Goal: Transaction & Acquisition: Purchase product/service

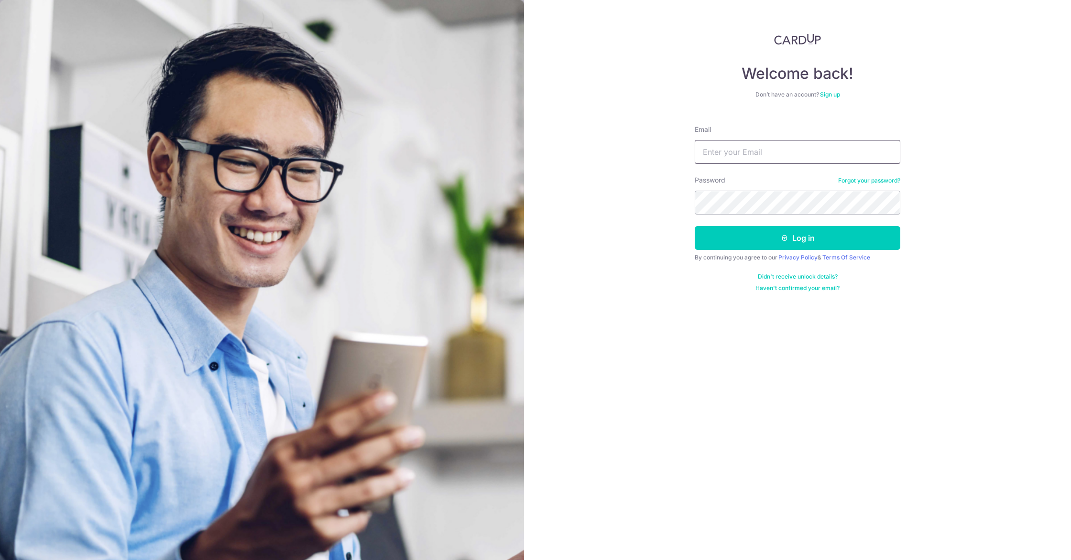
type input "work.wawaakay@gmail.com"
click at [755, 256] on div "By continuing you agree to our Privacy Policy & Terms Of Service" at bounding box center [798, 258] width 206 height 8
click at [751, 235] on button "Log in" at bounding box center [798, 238] width 206 height 24
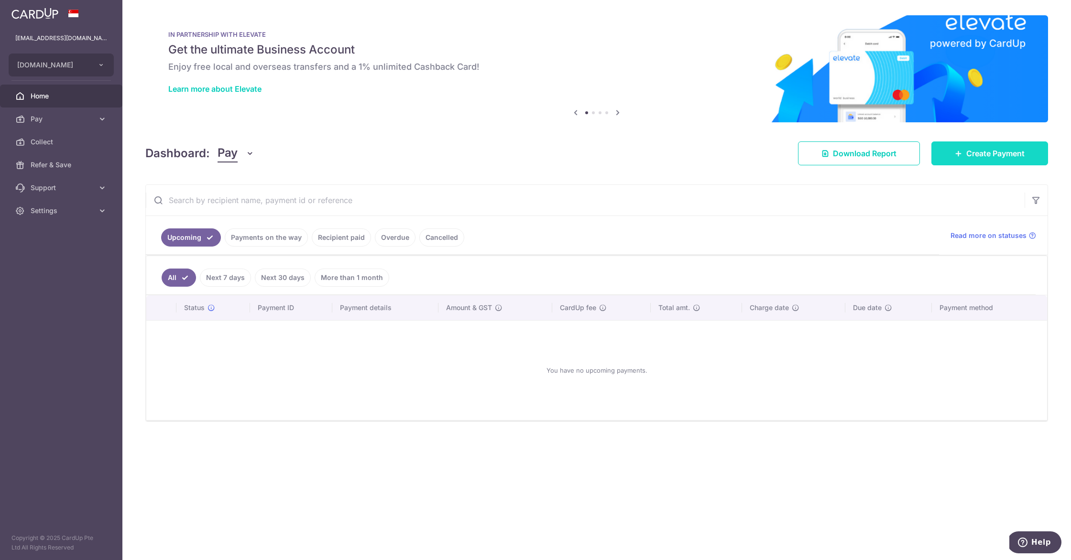
click at [1023, 154] on span "Create Payment" at bounding box center [995, 153] width 58 height 11
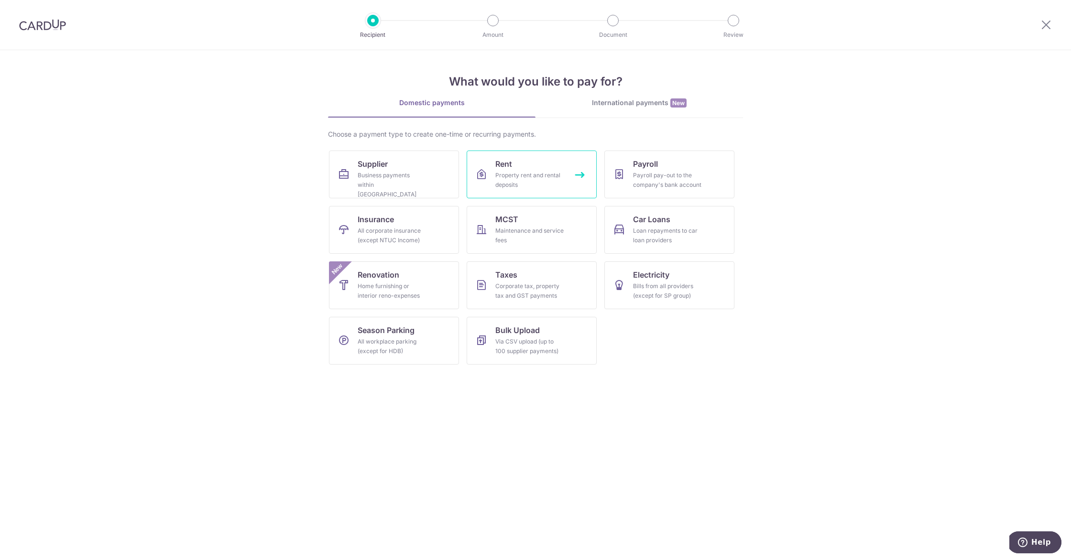
click at [520, 164] on link "Rent Property rent and rental deposits" at bounding box center [532, 175] width 130 height 48
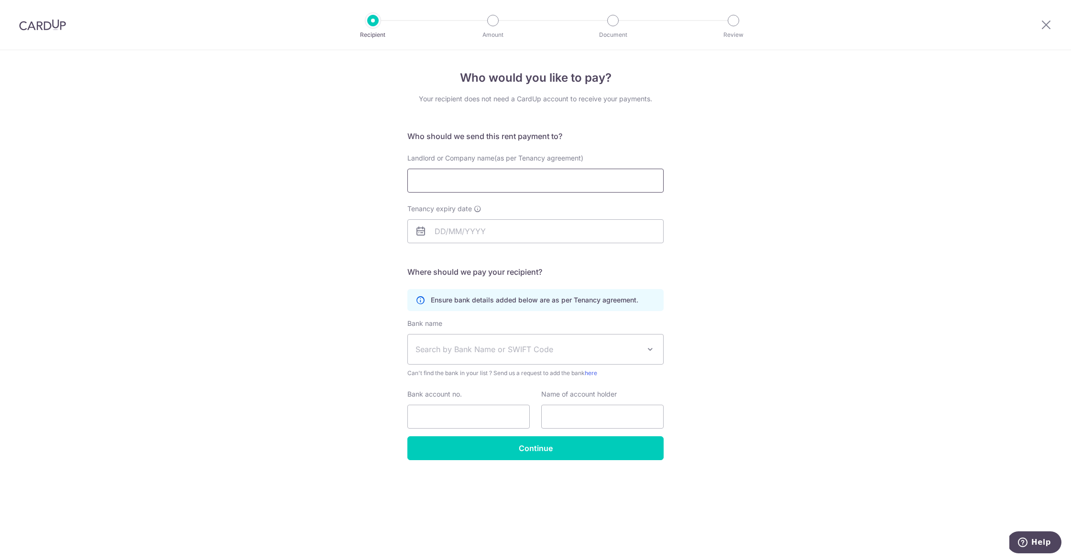
click at [516, 175] on input "Landlord or Company name(as per Tenancy agreement)" at bounding box center [535, 181] width 256 height 24
click at [450, 181] on input "[PERSON_NAME] corportation" at bounding box center [535, 181] width 256 height 24
type input "[PERSON_NAME] Corportation"
click at [473, 236] on input "Tenancy expiry date" at bounding box center [535, 231] width 256 height 24
click at [768, 261] on div "Who would you like to pay? Your recipient does not need a CardUp account to rec…" at bounding box center [535, 305] width 1071 height 510
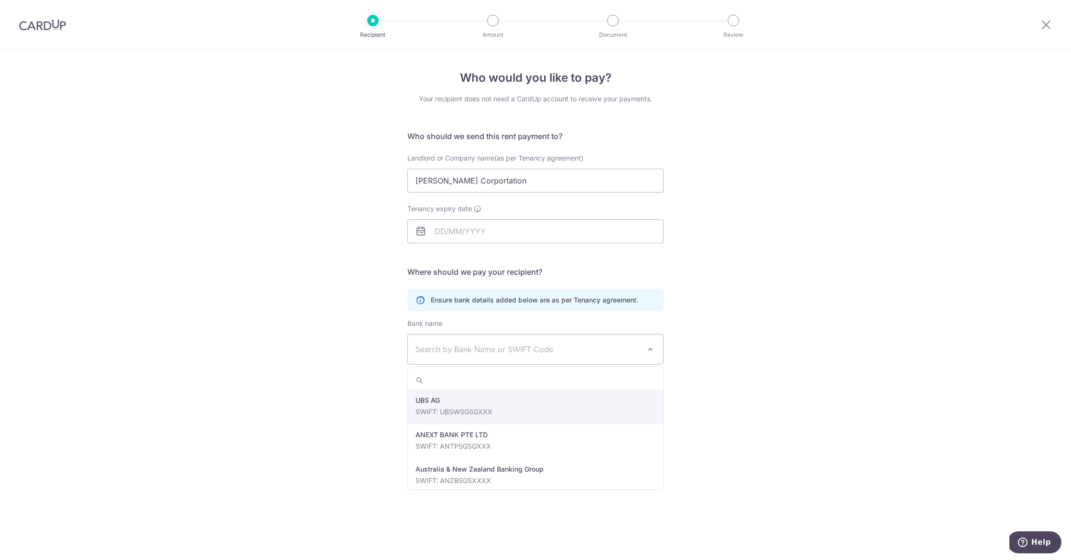
click at [496, 345] on span "Search by Bank Name or SWIFT Code" at bounding box center [527, 349] width 225 height 11
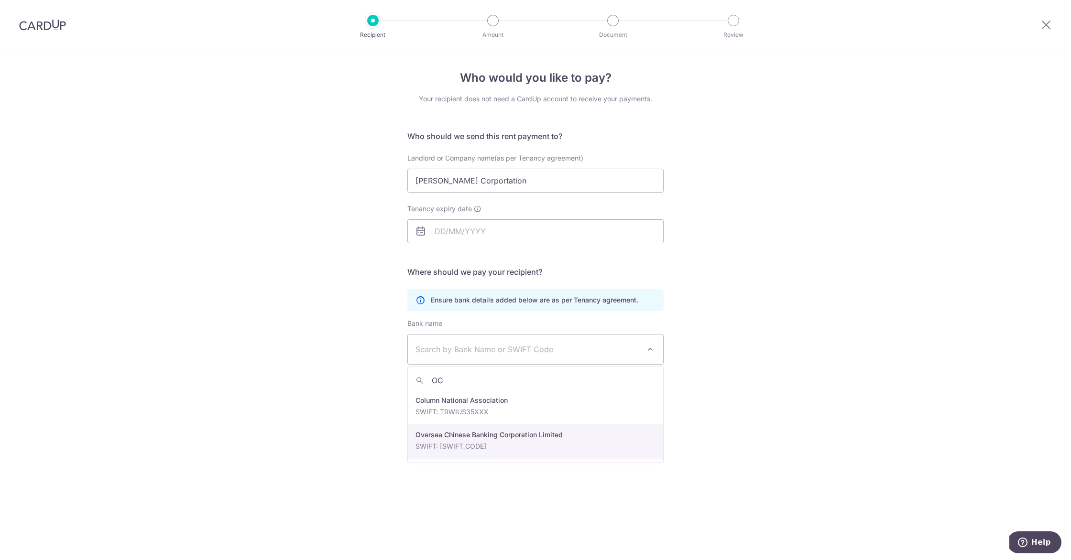
type input "OC"
select select "12"
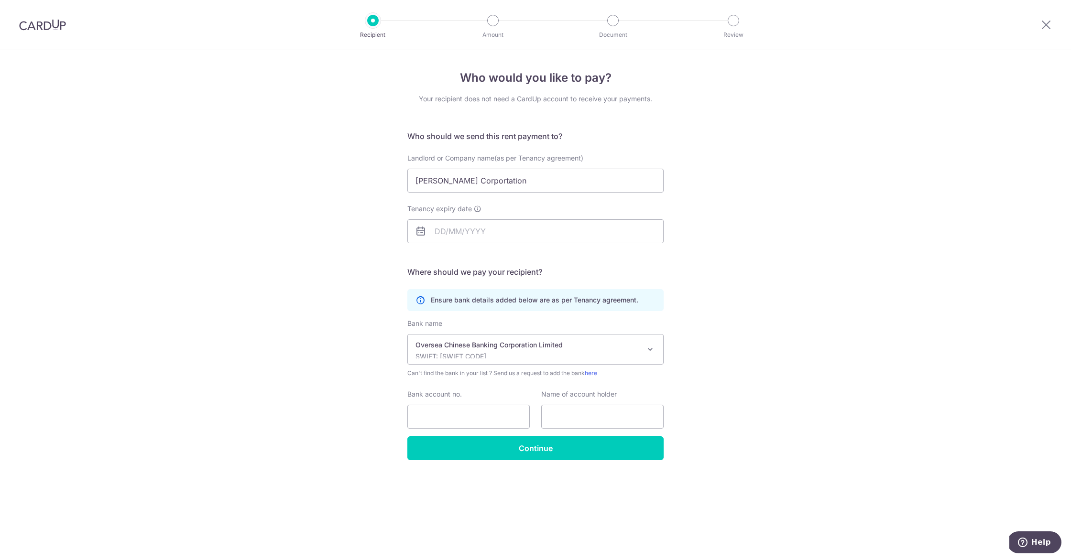
click at [487, 398] on div "Bank account no." at bounding box center [468, 409] width 122 height 39
click at [483, 414] on input "Bank account no." at bounding box center [468, 417] width 122 height 24
type input "521032888001"
click at [620, 425] on input "text" at bounding box center [602, 417] width 122 height 24
type input "k"
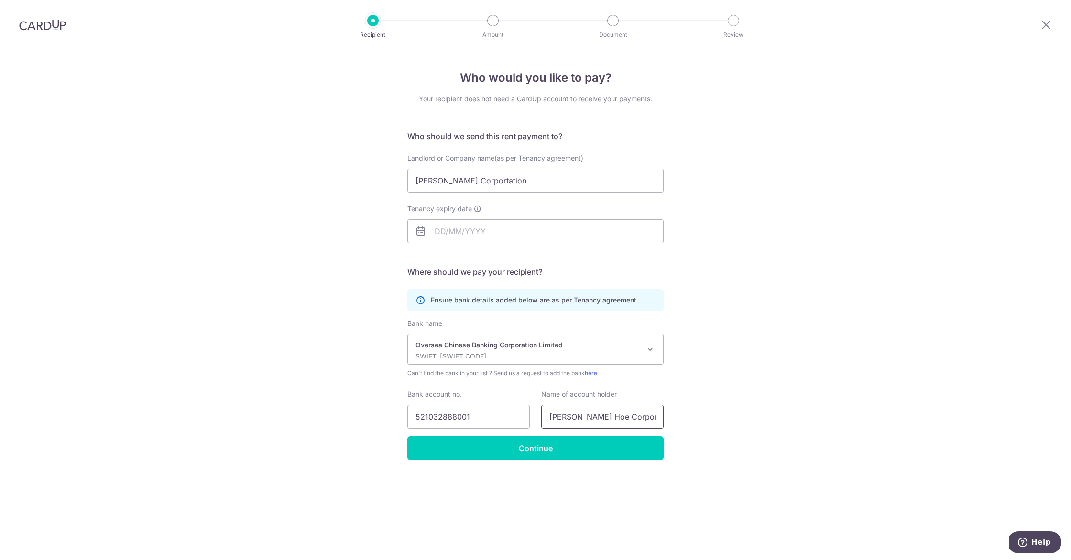
type input "Kim Hoe Corporation Pte Ltd"
click at [741, 413] on div "Who would you like to pay? Your recipient does not need a CardUp account to rec…" at bounding box center [535, 305] width 1071 height 510
click at [626, 436] on input "Continue" at bounding box center [535, 448] width 256 height 24
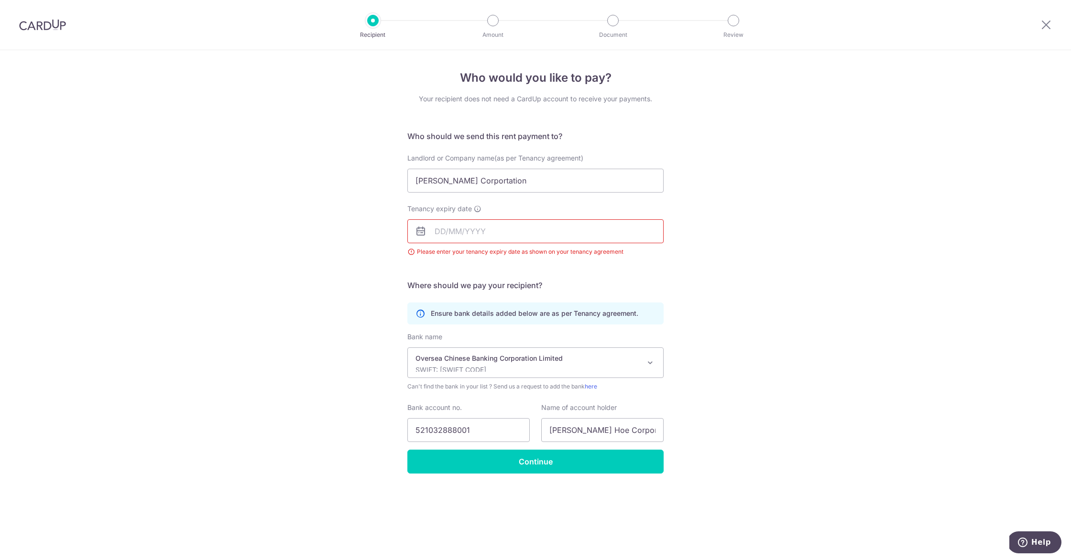
click at [442, 234] on input "Tenancy expiry date" at bounding box center [535, 231] width 256 height 24
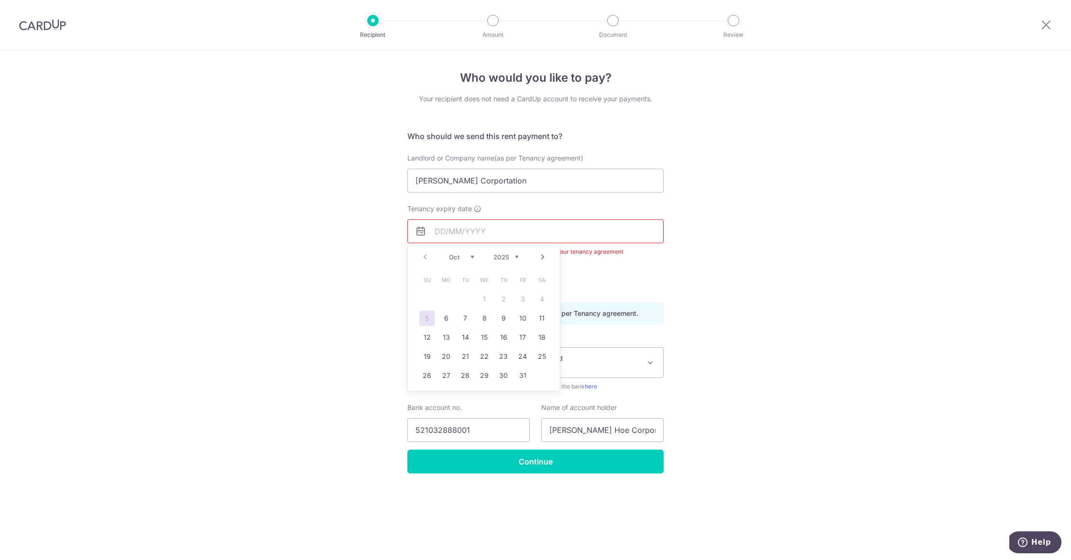
click at [523, 257] on div "Prev Next Oct Nov Dec 2025 2026 2027 2028 2029 2030 2031 2032 2033 2034 2035" at bounding box center [484, 257] width 152 height 23
click at [514, 255] on select "2025 2026 2027 2028 2029 2030 2031 2032 2033 2034 2035" at bounding box center [505, 257] width 25 height 8
click at [464, 259] on select "Jan Feb Mar Apr May Jun Jul Aug Sep Oct Nov Dec" at bounding box center [461, 257] width 25 height 8
click at [429, 299] on link "1" at bounding box center [426, 299] width 15 height 15
type input "01/03/2026"
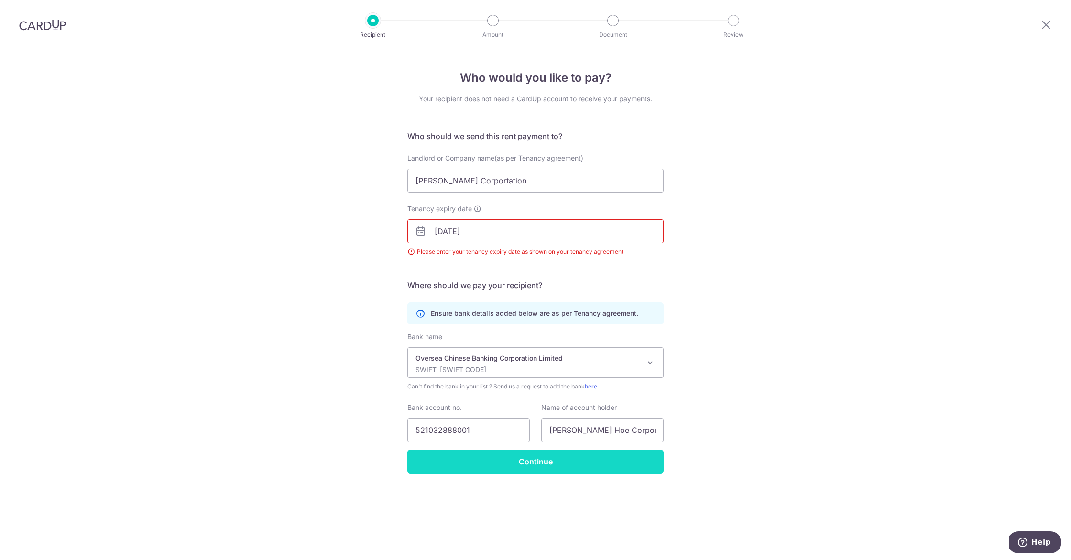
click at [576, 459] on input "Continue" at bounding box center [535, 462] width 256 height 24
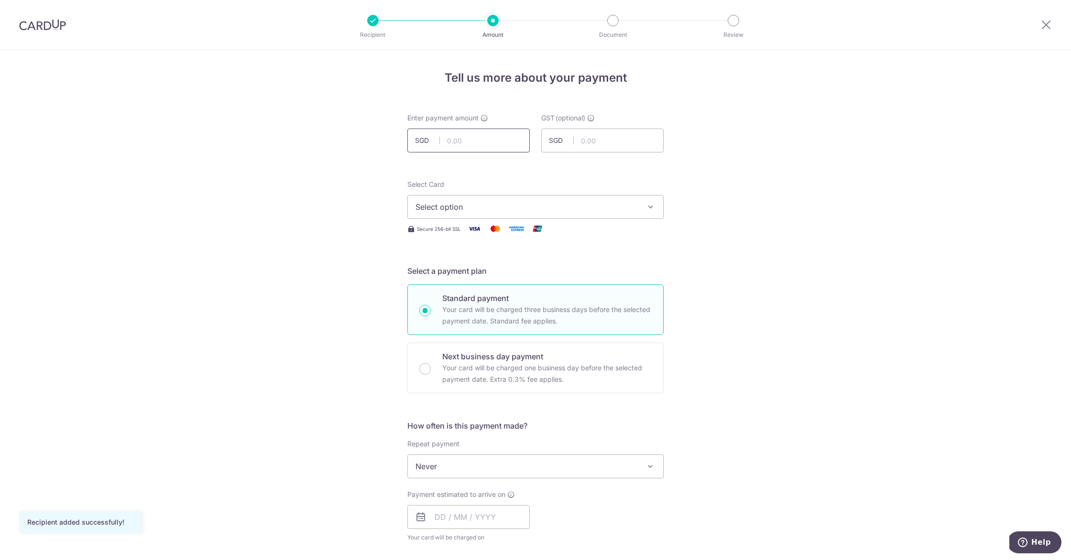
click at [490, 137] on input "text" at bounding box center [468, 141] width 122 height 24
click at [488, 136] on input "text" at bounding box center [468, 141] width 122 height 24
click at [580, 139] on input "text" at bounding box center [602, 141] width 122 height 24
click at [447, 140] on input "text" at bounding box center [468, 141] width 122 height 24
click at [536, 203] on span "Select option" at bounding box center [526, 206] width 223 height 11
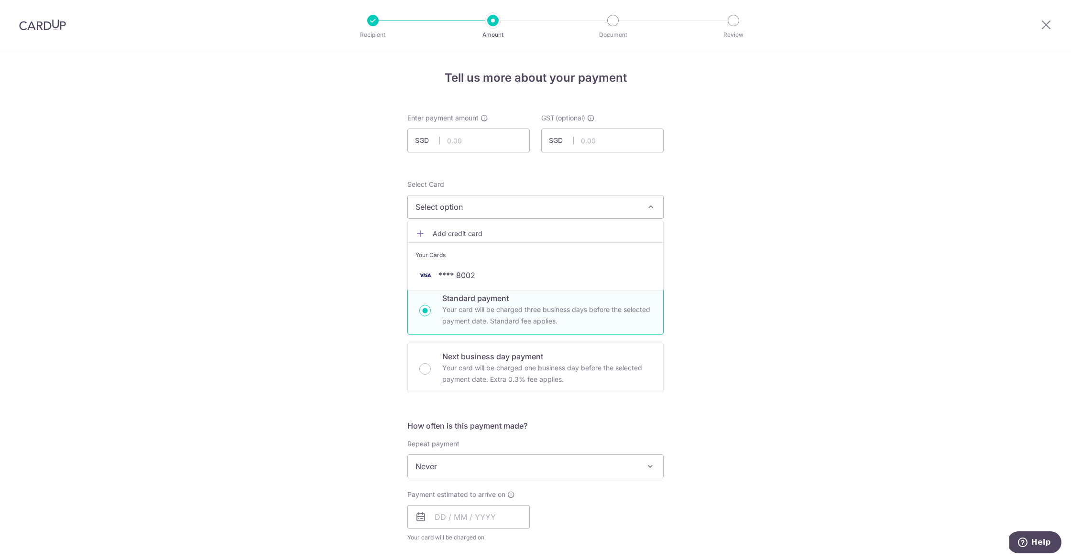
click at [531, 186] on div "Select Card Select option Add credit card Your Cards **** 8002" at bounding box center [535, 199] width 256 height 39
click at [466, 146] on input "text" at bounding box center [468, 141] width 122 height 24
type input "4,560.00"
click at [494, 207] on span "Select option" at bounding box center [526, 206] width 223 height 11
click at [487, 278] on span "**** 8002" at bounding box center [535, 275] width 240 height 11
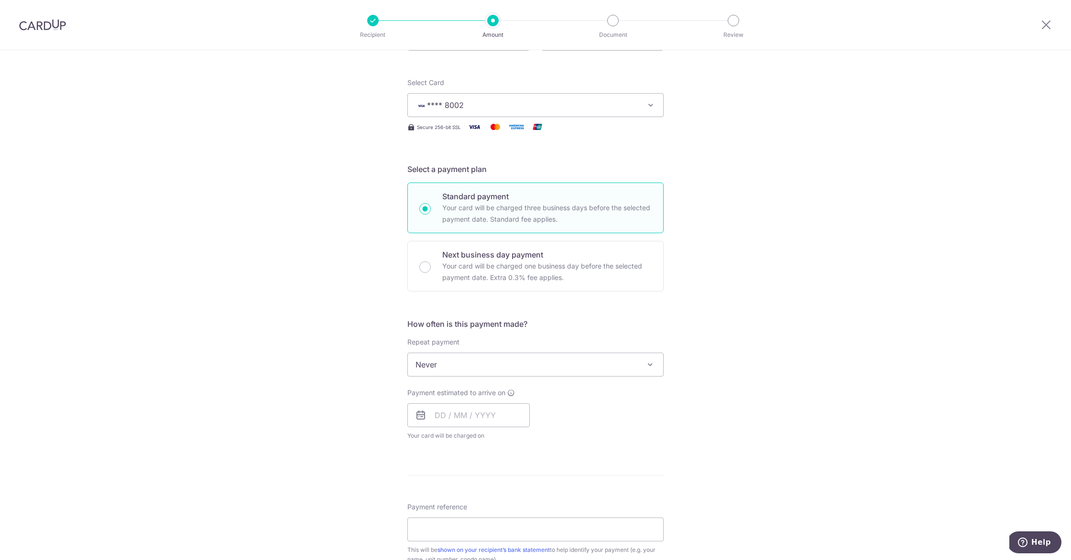
scroll to position [148, 0]
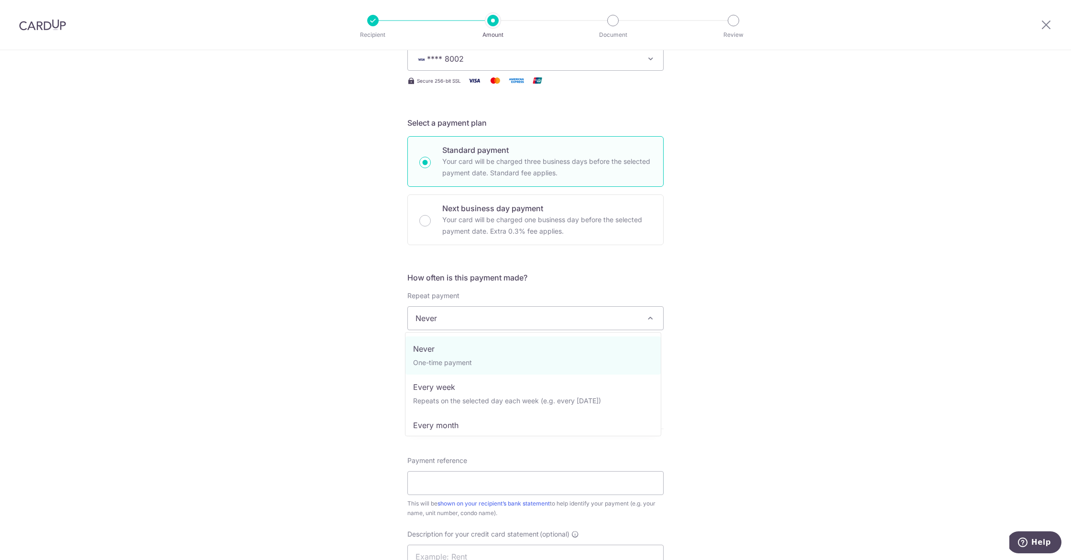
click at [502, 315] on span "Never" at bounding box center [535, 318] width 255 height 23
click at [505, 290] on div "How often is this payment made? Repeat payment Never Every week Every month Eve…" at bounding box center [535, 337] width 256 height 130
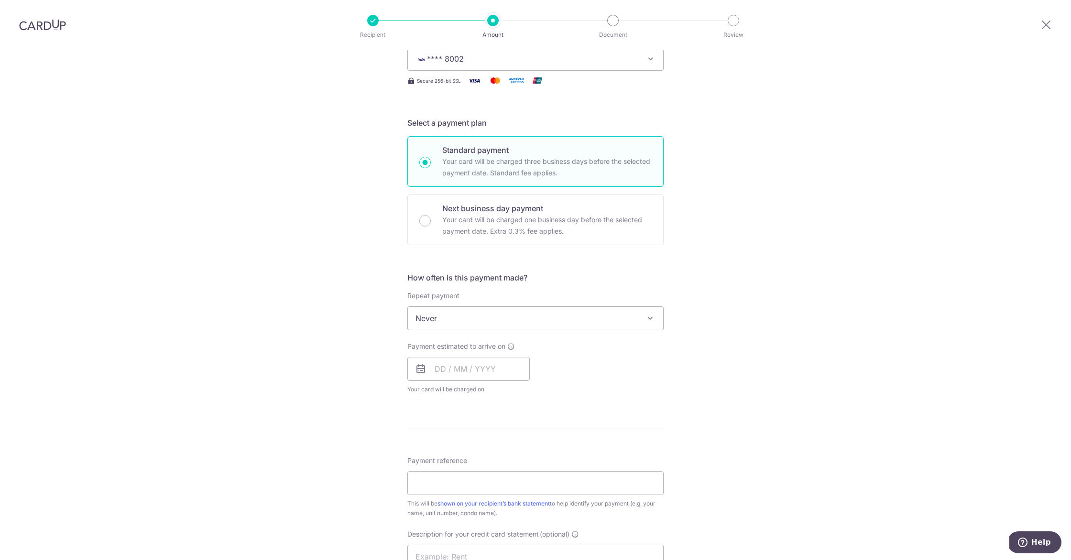
scroll to position [326, 0]
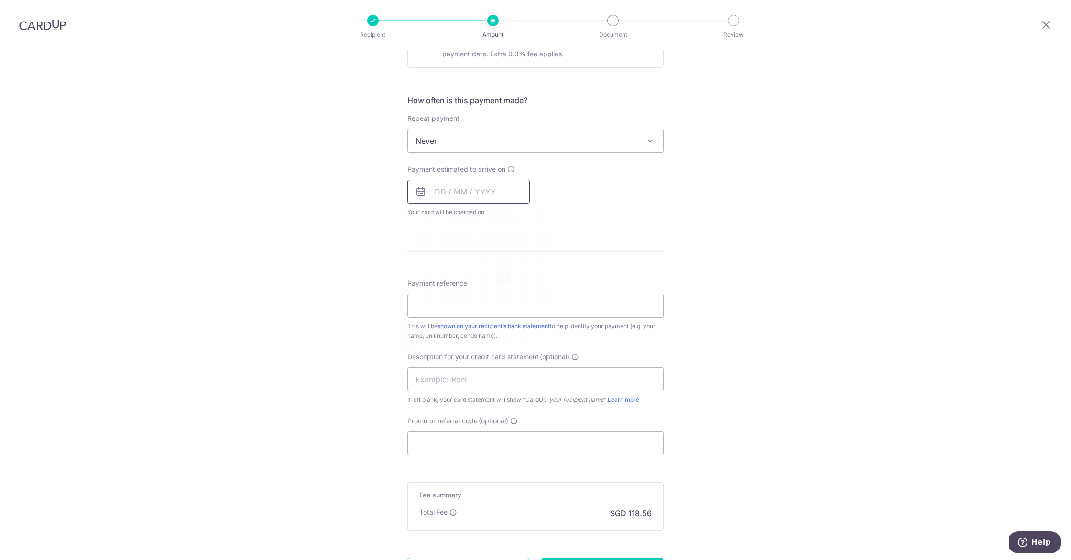
click at [434, 194] on input "text" at bounding box center [468, 192] width 122 height 24
click at [498, 274] on link "9" at bounding box center [503, 278] width 15 height 15
type input "09/10/2025"
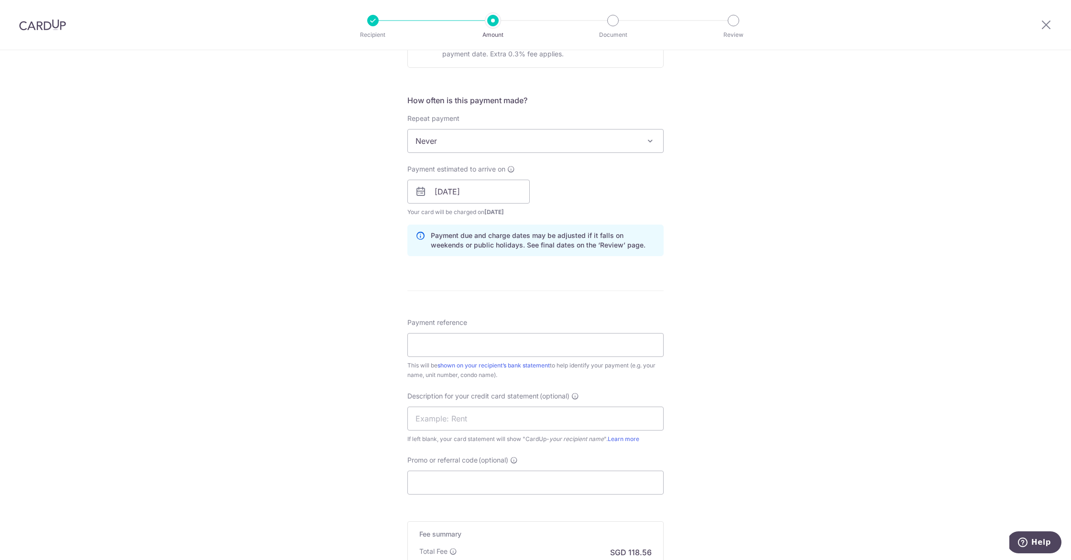
click at [561, 193] on div "Payment estimated to arrive on 09/10/2025 Prev Next Jan Feb Mar Apr May Jun Jul…" at bounding box center [536, 190] width 268 height 53
click at [477, 338] on input "Payment reference" at bounding box center [535, 345] width 256 height 24
click at [475, 346] on input "RENT LEVEL 4 AND 5" at bounding box center [535, 345] width 256 height 24
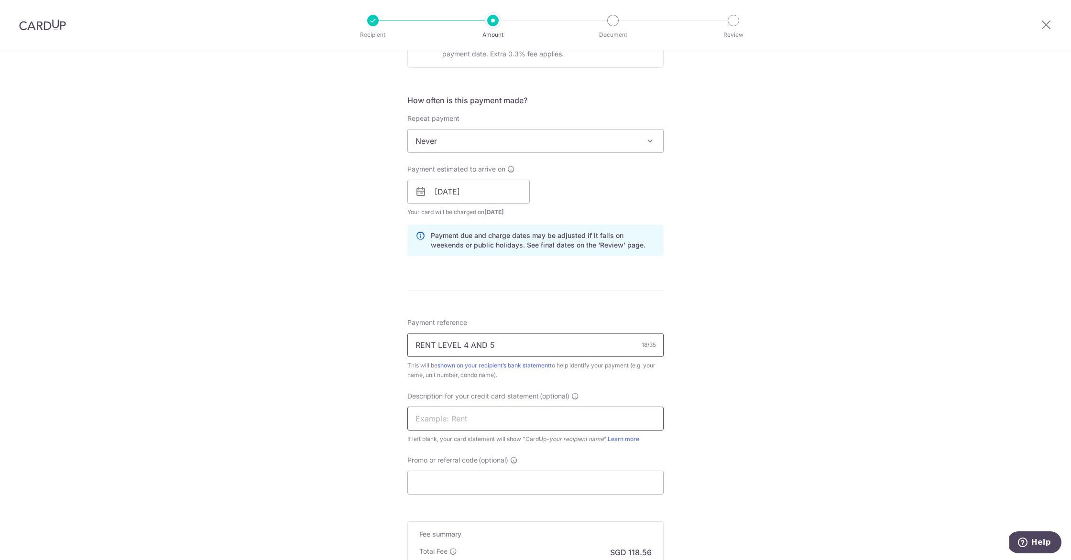
type input "RENT LEVEL 4 AND 5"
click at [473, 415] on input "text" at bounding box center [535, 419] width 256 height 24
paste input "RENT LEVEL 4 AN"
type input "RENT LEVEL 4 AN"
click at [496, 483] on input "Promo or referral code (optional)" at bounding box center [535, 483] width 256 height 24
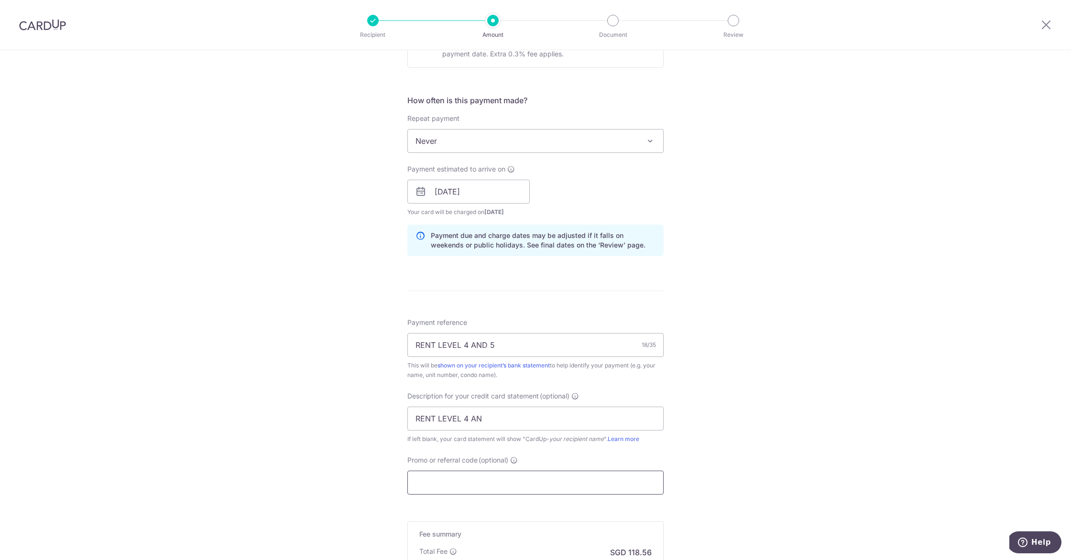
paste input "FARKHANDACHAUDHRYBINTEC991"
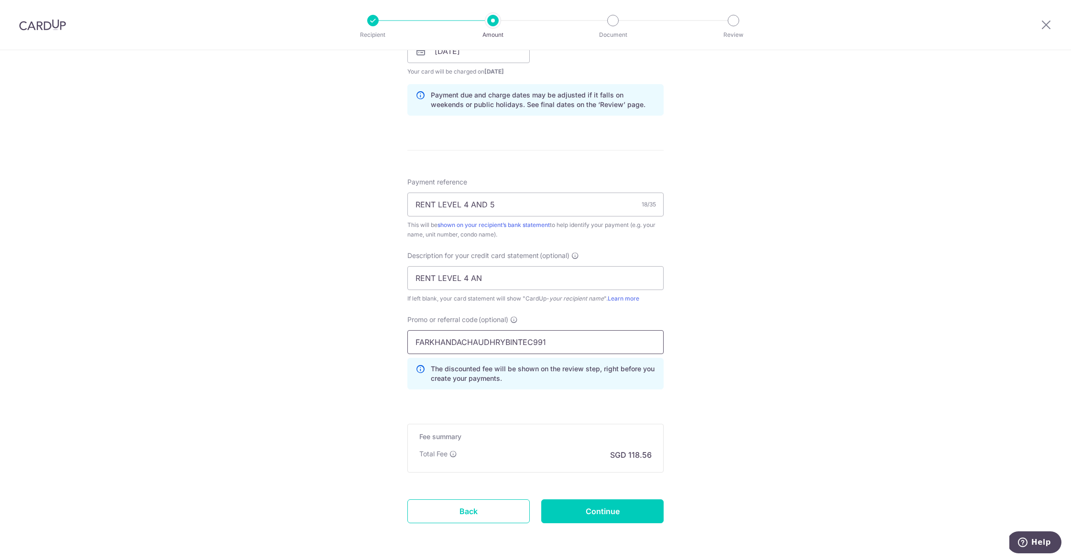
scroll to position [477, 0]
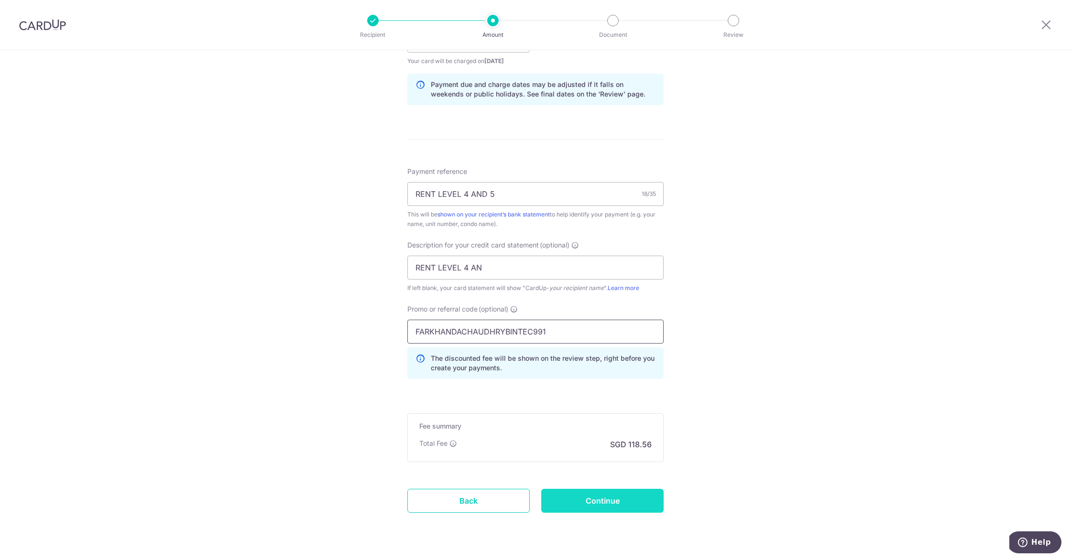
type input "FARKHANDACHAUDHRYBINTEC991"
click at [593, 498] on input "Continue" at bounding box center [602, 501] width 122 height 24
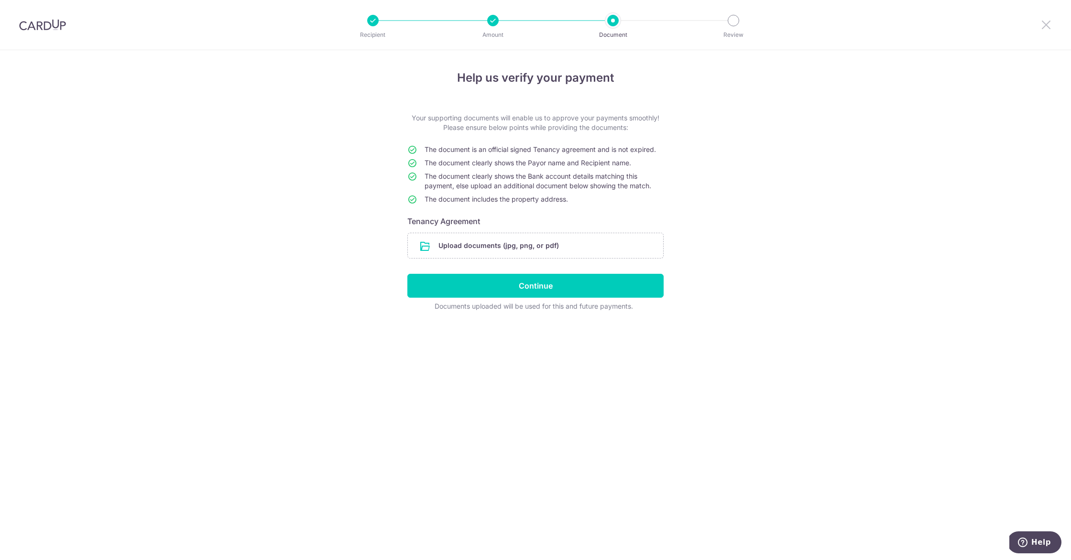
click at [1049, 24] on icon at bounding box center [1045, 25] width 11 height 12
